Goal: Find specific page/section

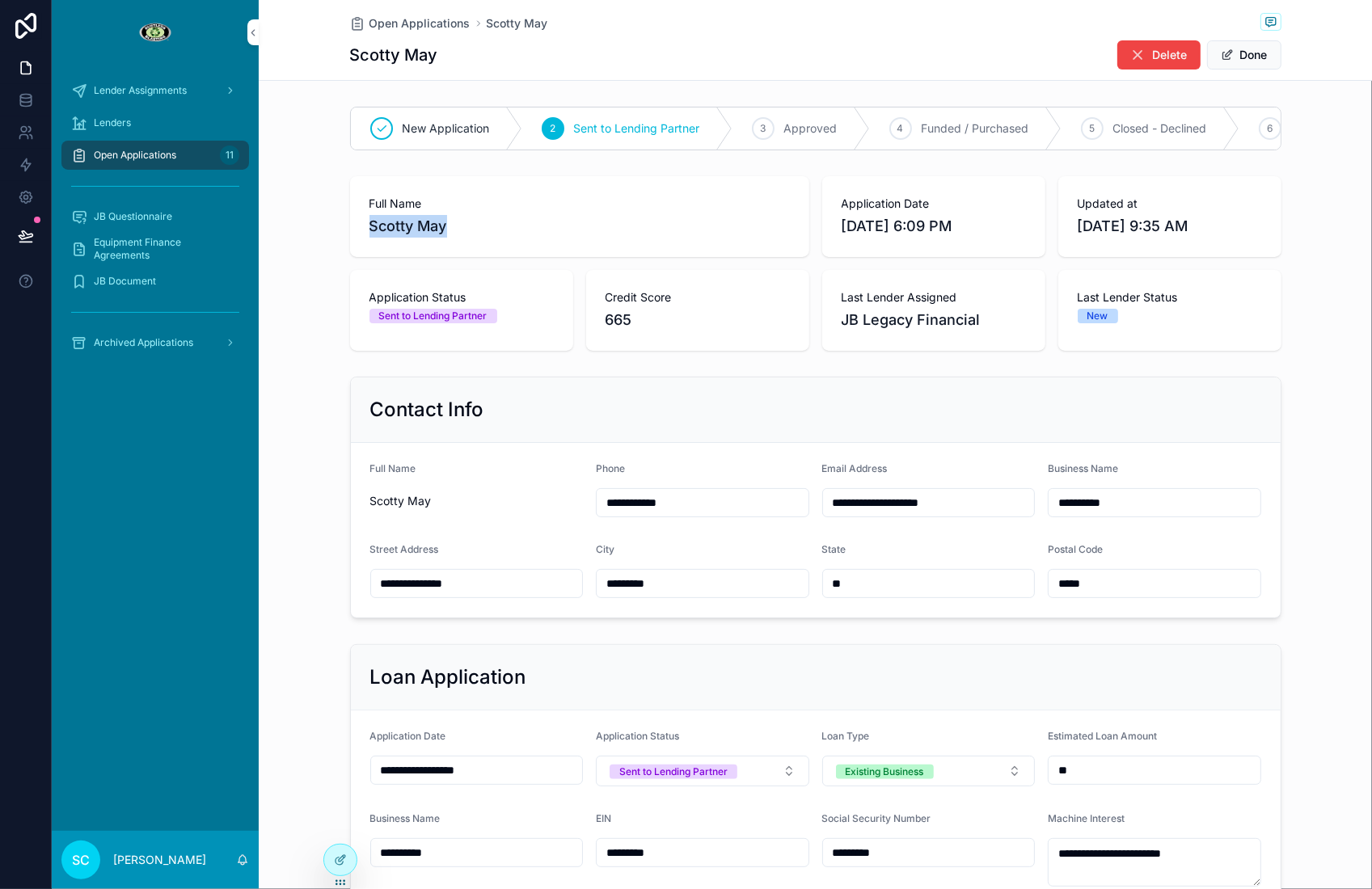
scroll to position [0, 13]
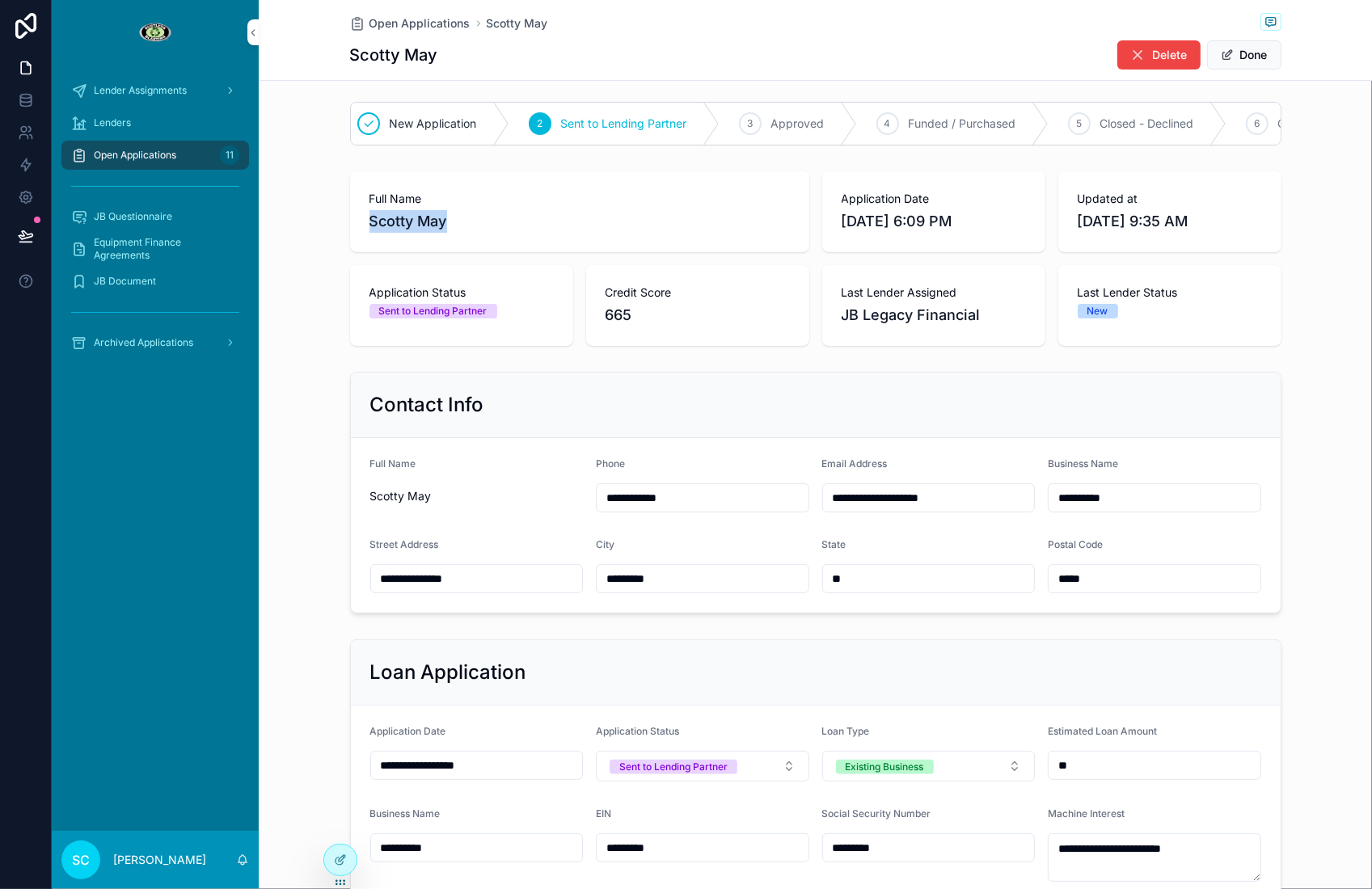
click at [232, 137] on div "Lenders" at bounding box center [155, 123] width 207 height 33
click at [230, 143] on div "11" at bounding box center [230, 155] width 20 height 26
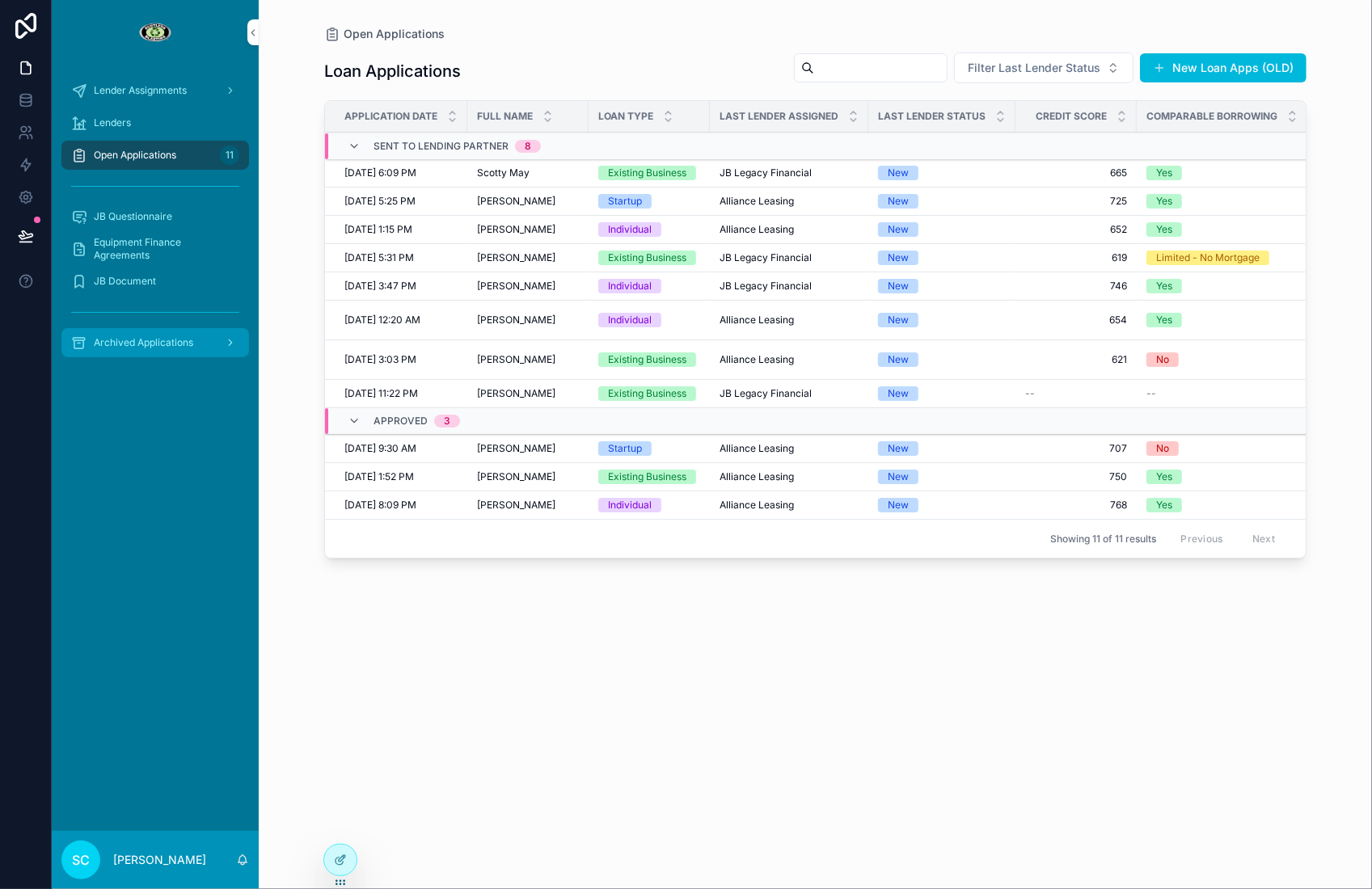
click at [170, 354] on link "Archived Applications" at bounding box center [155, 343] width 188 height 29
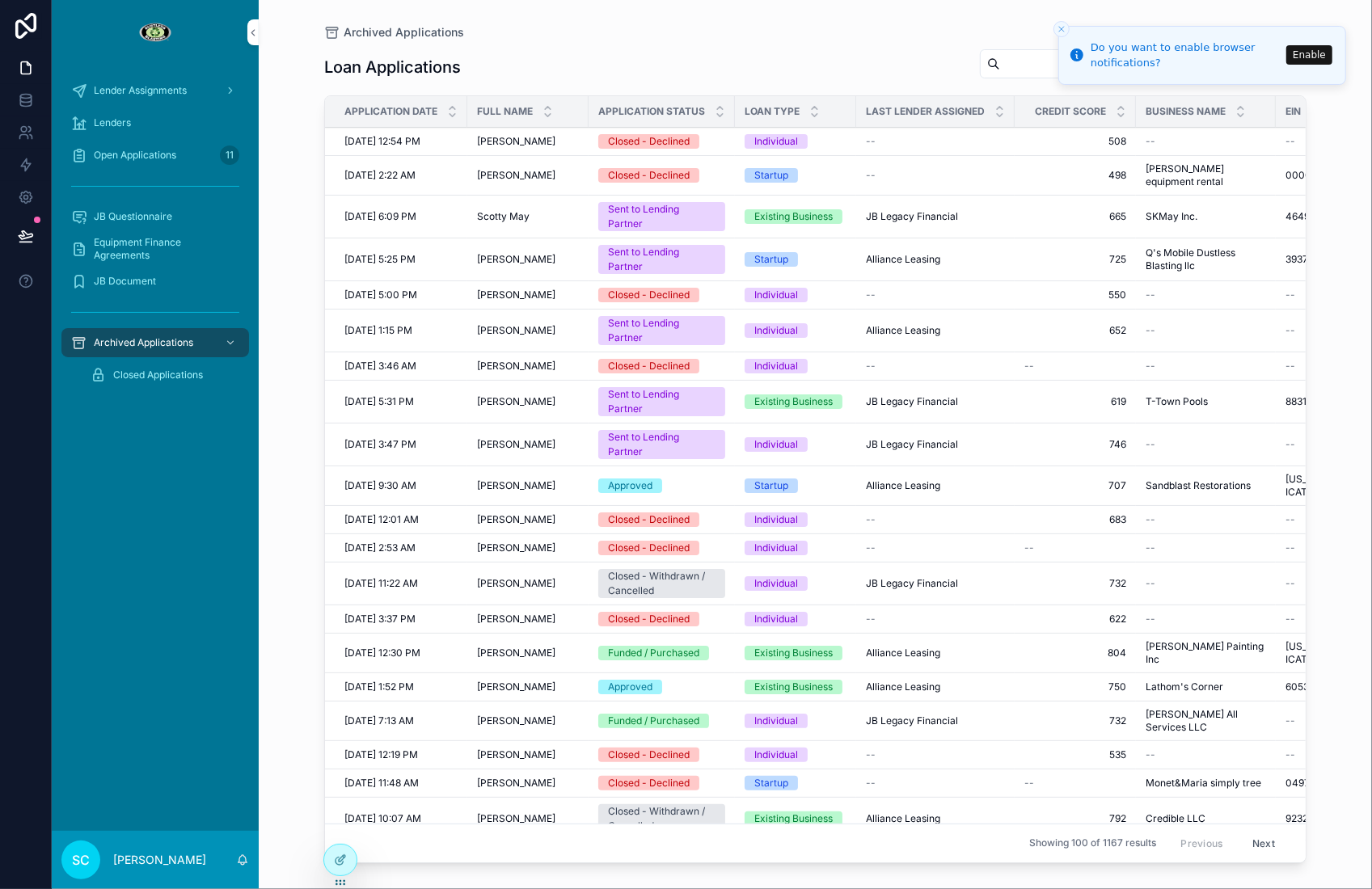
click at [1065, 30] on icon "Close toast" at bounding box center [1061, 29] width 10 height 10
